Goal: Check status: Check status

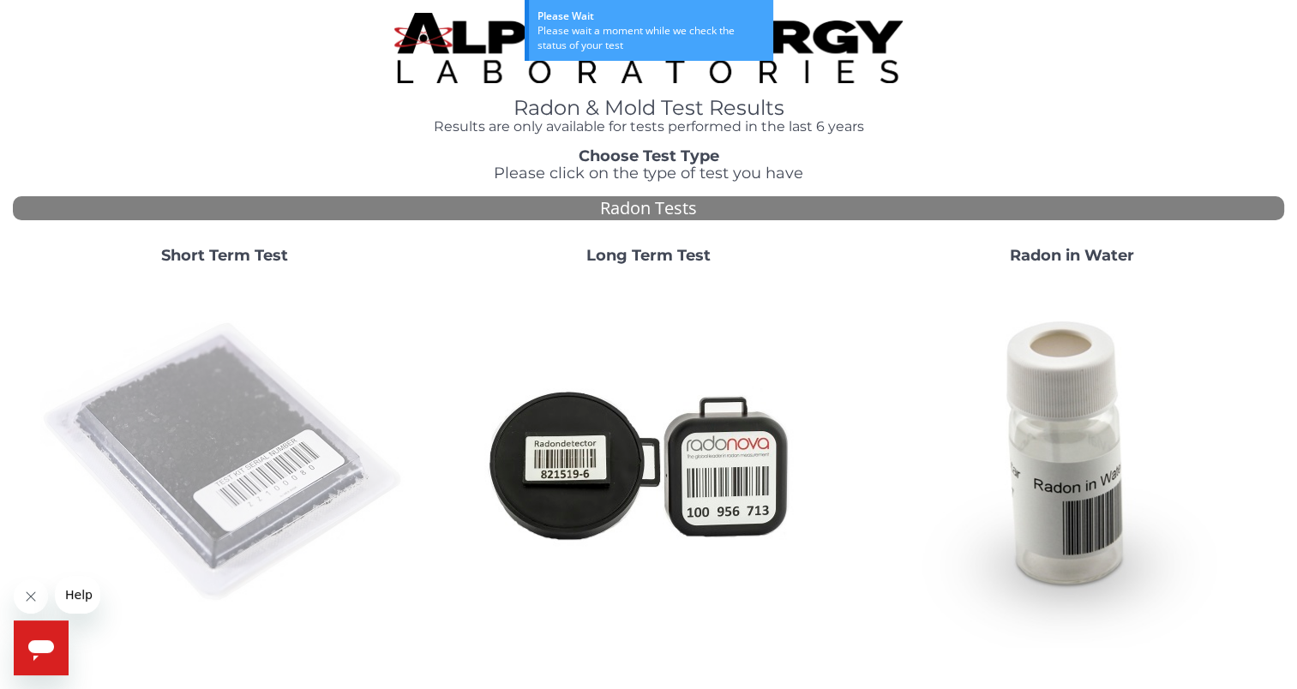
click at [267, 507] on img at bounding box center [224, 463] width 369 height 369
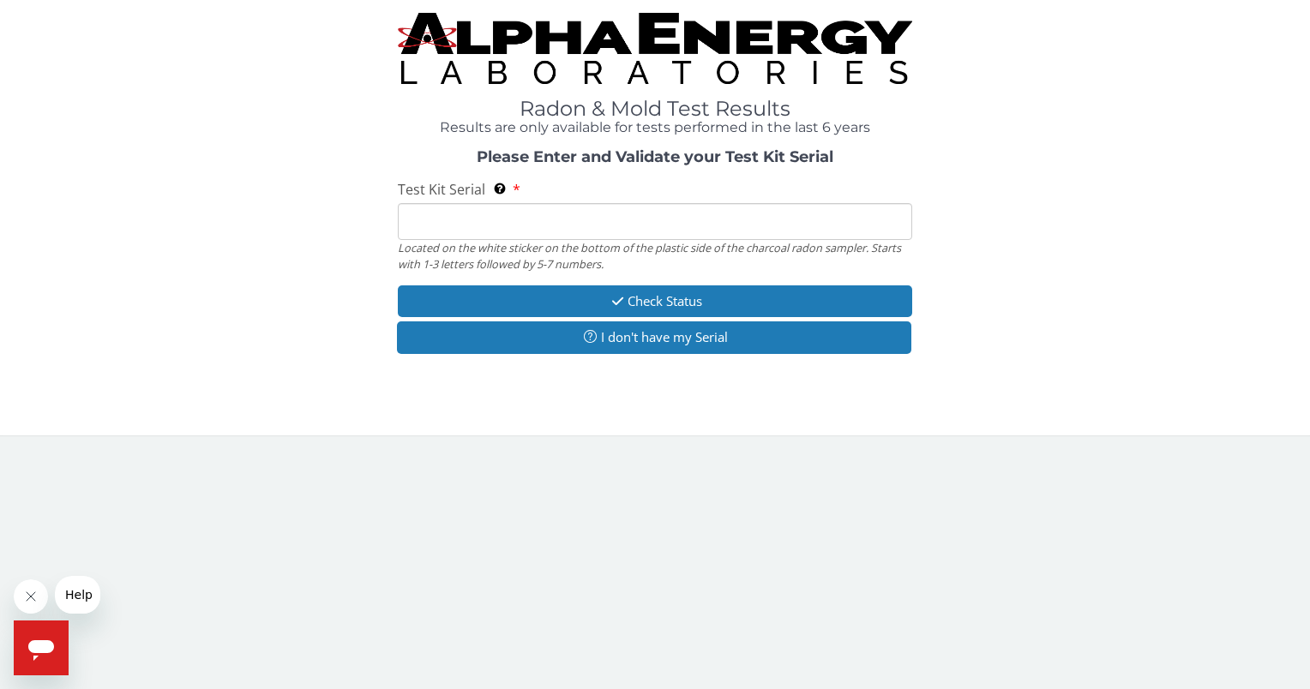
click at [460, 225] on input "Test Kit Serial Located on the white sticker on the bottom of the plastic side …" at bounding box center [655, 221] width 514 height 37
